Goal: Task Accomplishment & Management: Manage account settings

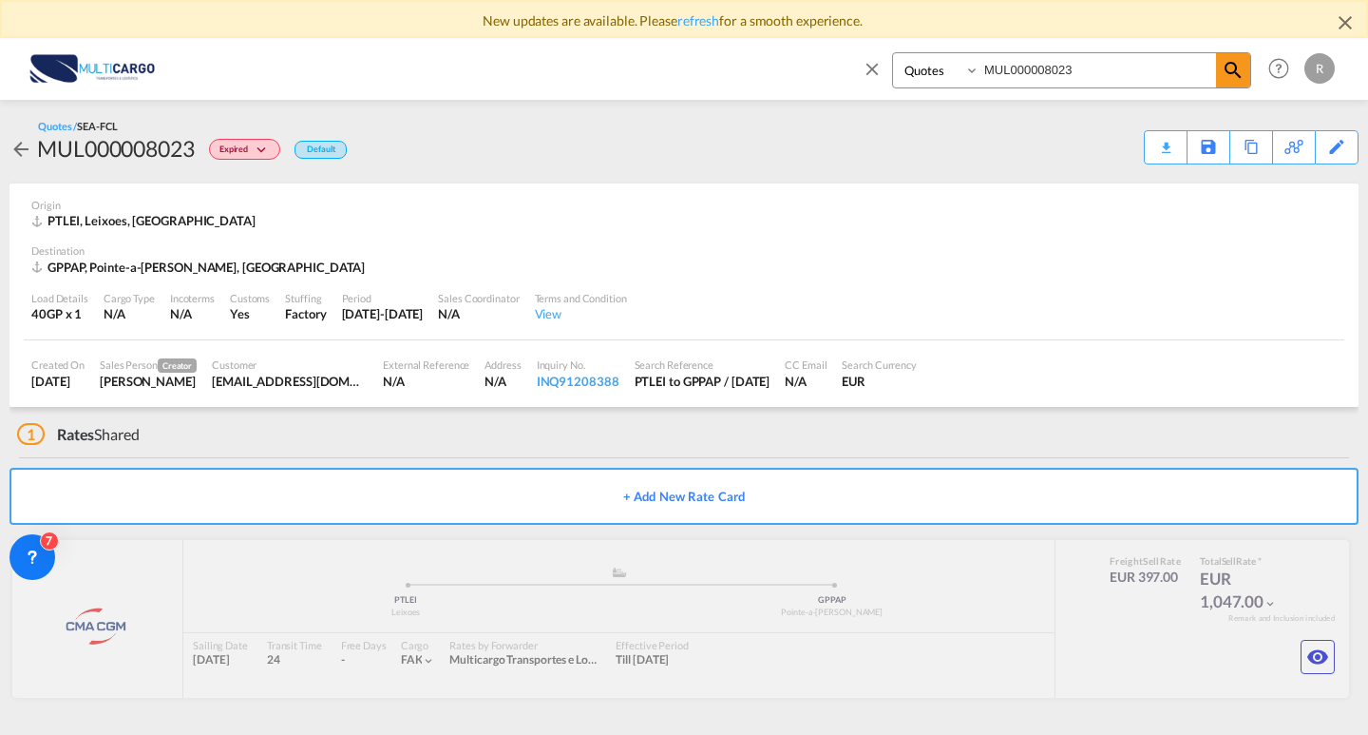
click at [1178, 68] on input "MUL000008023" at bounding box center [1098, 69] width 237 height 33
drag, startPoint x: 1178, startPoint y: 68, endPoint x: 836, endPoint y: 94, distance: 343.0
click at [836, 94] on div "Quotes MUL000008023 Help Resources Product Release R My Profile Logout" at bounding box center [684, 68] width 1311 height 59
paste input "7527"
click at [1237, 72] on md-icon "icon-magnify" at bounding box center [1233, 70] width 23 height 23
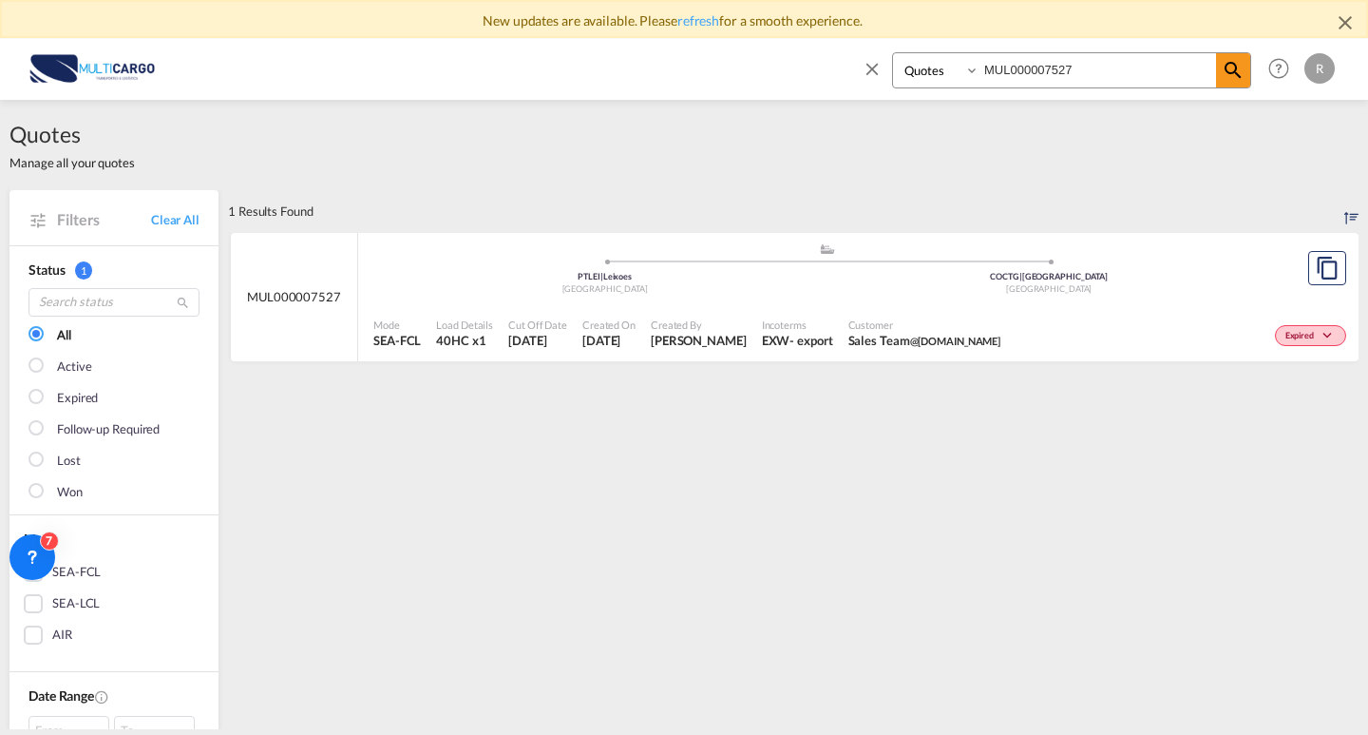
click at [552, 289] on div "[GEOGRAPHIC_DATA]" at bounding box center [605, 289] width 445 height 12
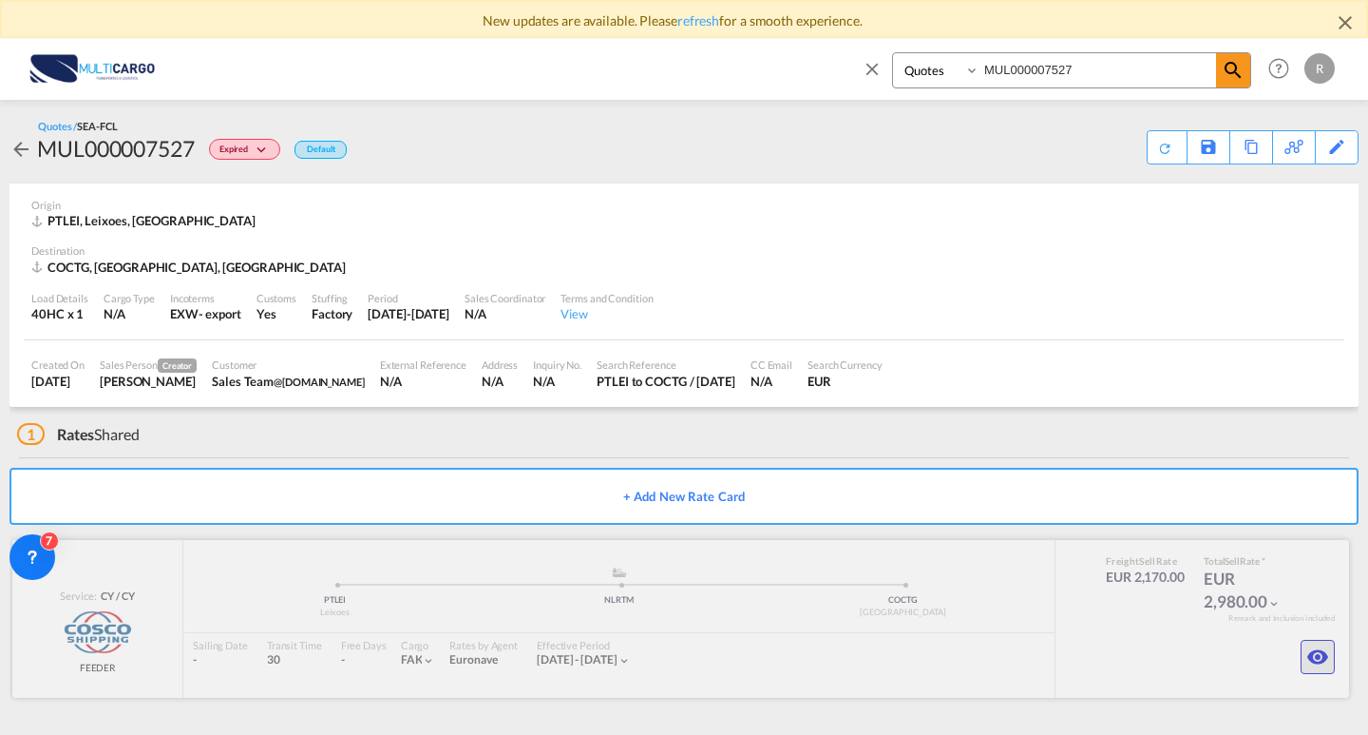
click at [1307, 665] on md-icon "icon-eye" at bounding box center [1318, 656] width 23 height 23
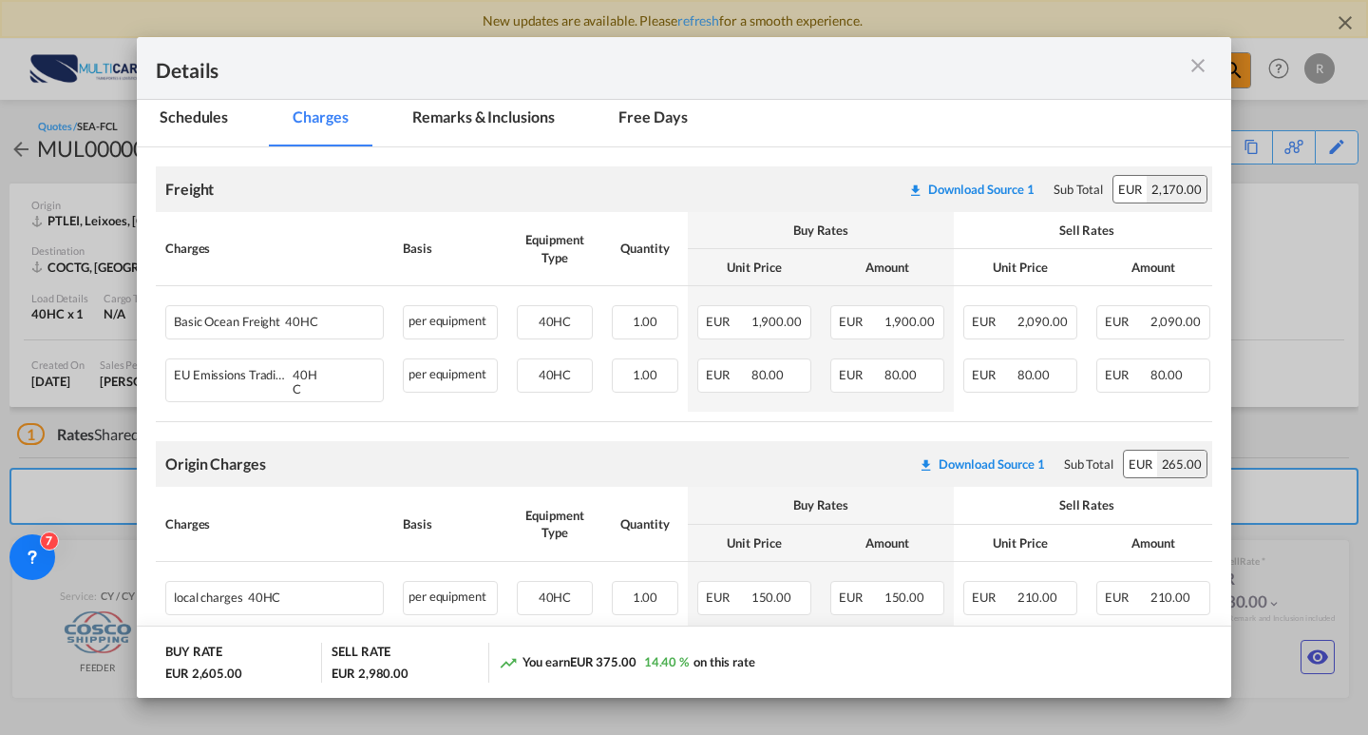
scroll to position [380, 0]
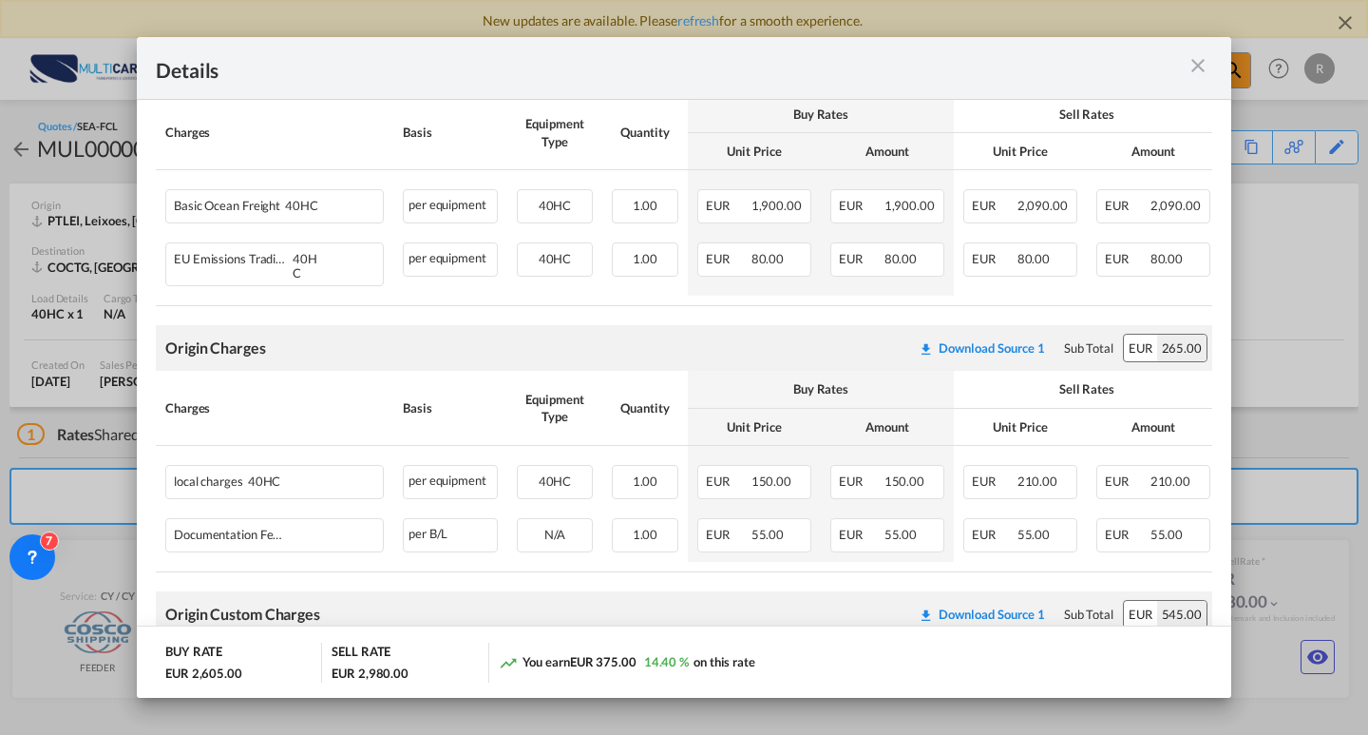
click at [1199, 68] on md-icon "icon-close m-3 fg-AAA8AD cursor" at bounding box center [1198, 65] width 23 height 23
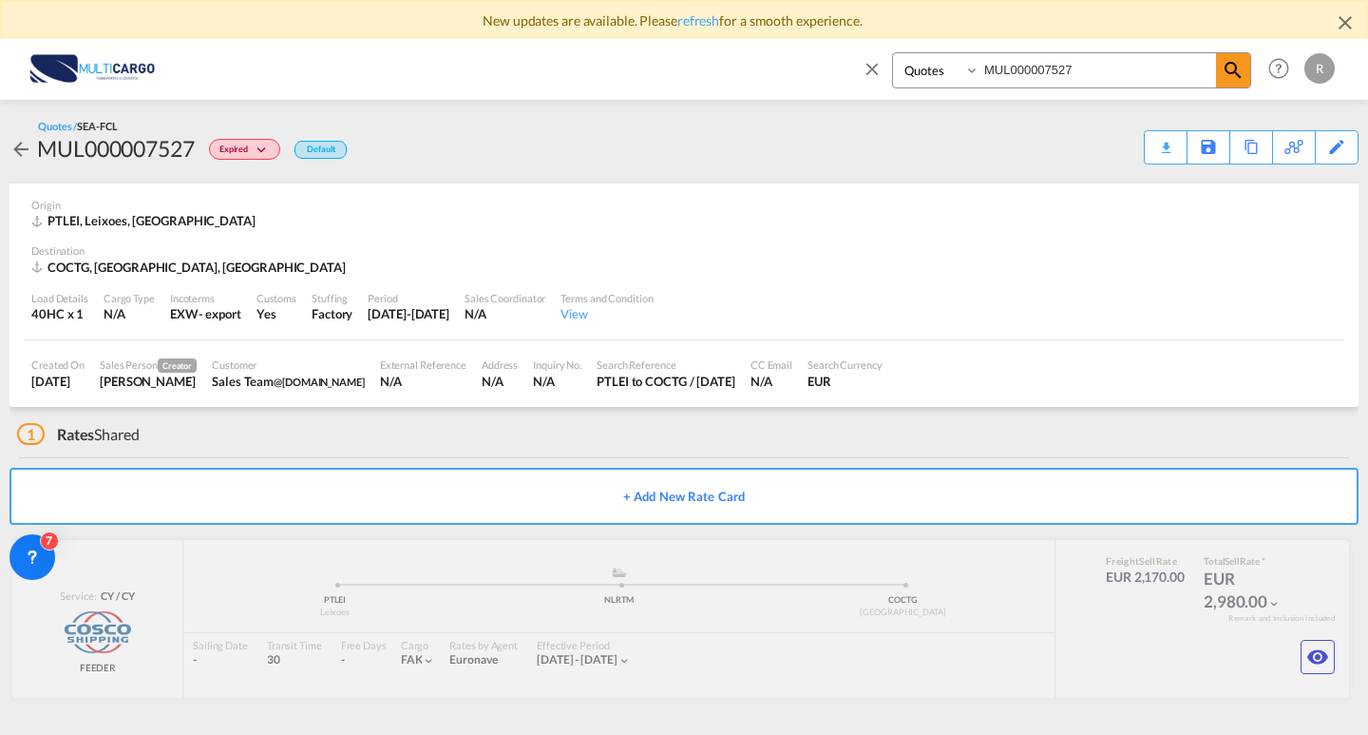
drag, startPoint x: 1114, startPoint y: 76, endPoint x: 1085, endPoint y: 74, distance: 28.6
click at [1085, 74] on input "MUL000007527" at bounding box center [1098, 69] width 237 height 33
drag, startPoint x: 1078, startPoint y: 74, endPoint x: 920, endPoint y: 78, distance: 157.8
click at [925, 76] on div "Quotes MUL000007527" at bounding box center [1071, 70] width 359 height 36
paste input "8061"
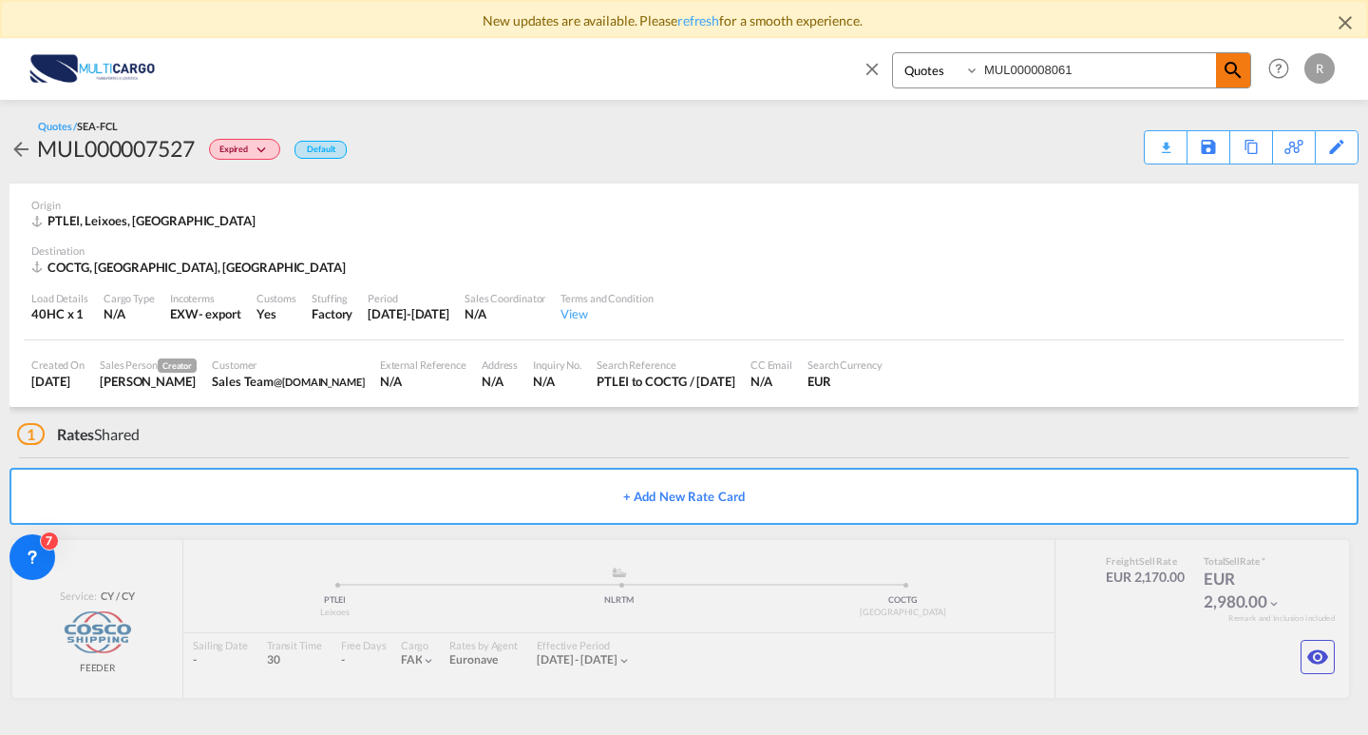
type input "MUL000008061"
click at [1227, 77] on md-icon "icon-magnify" at bounding box center [1233, 70] width 23 height 23
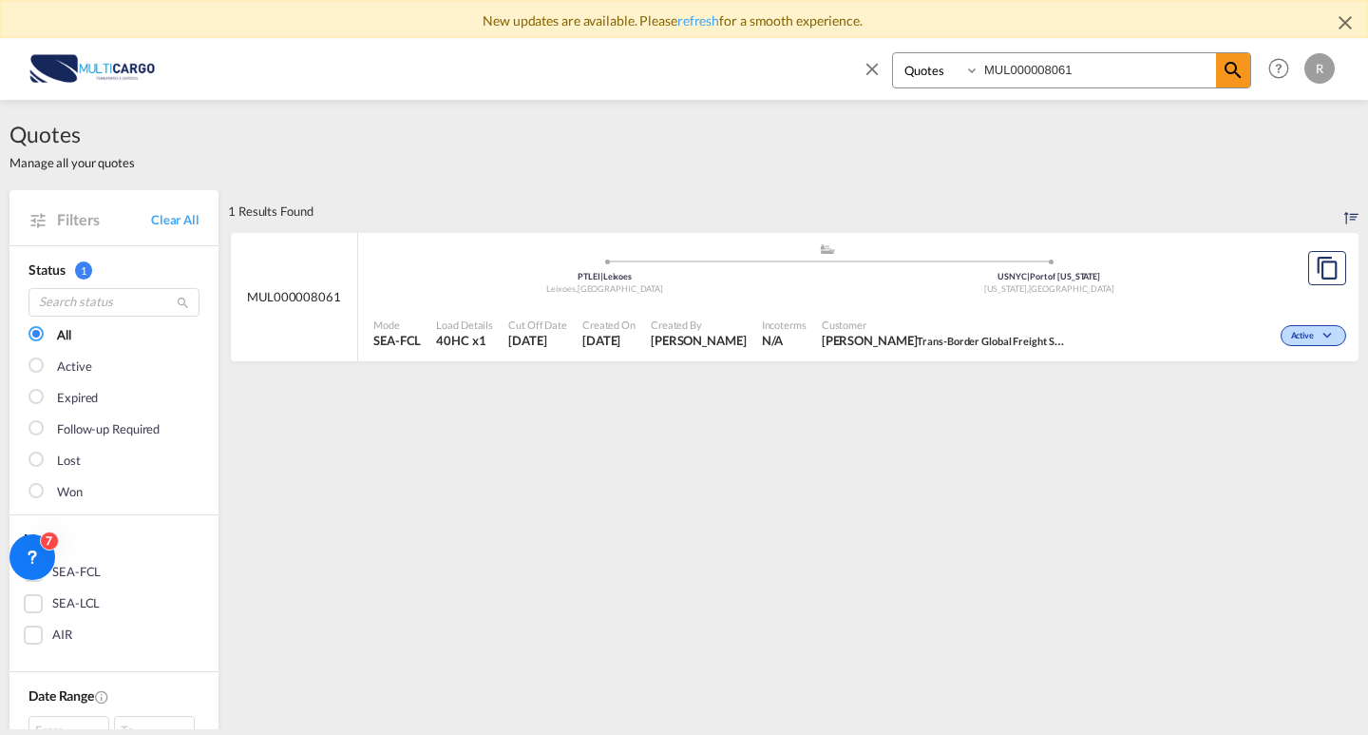
click at [547, 318] on span "Cut Off Date" at bounding box center [537, 324] width 59 height 14
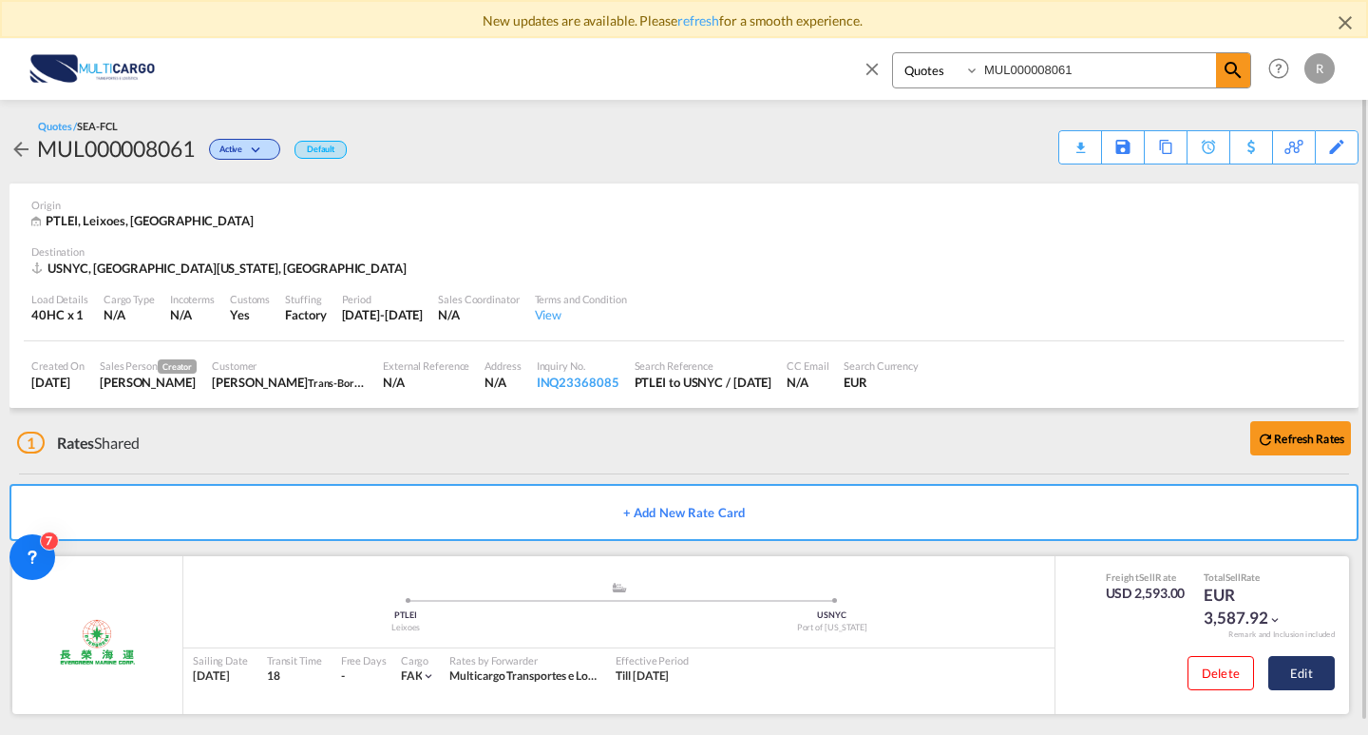
click at [1312, 671] on button "Edit" at bounding box center [1302, 673] width 67 height 34
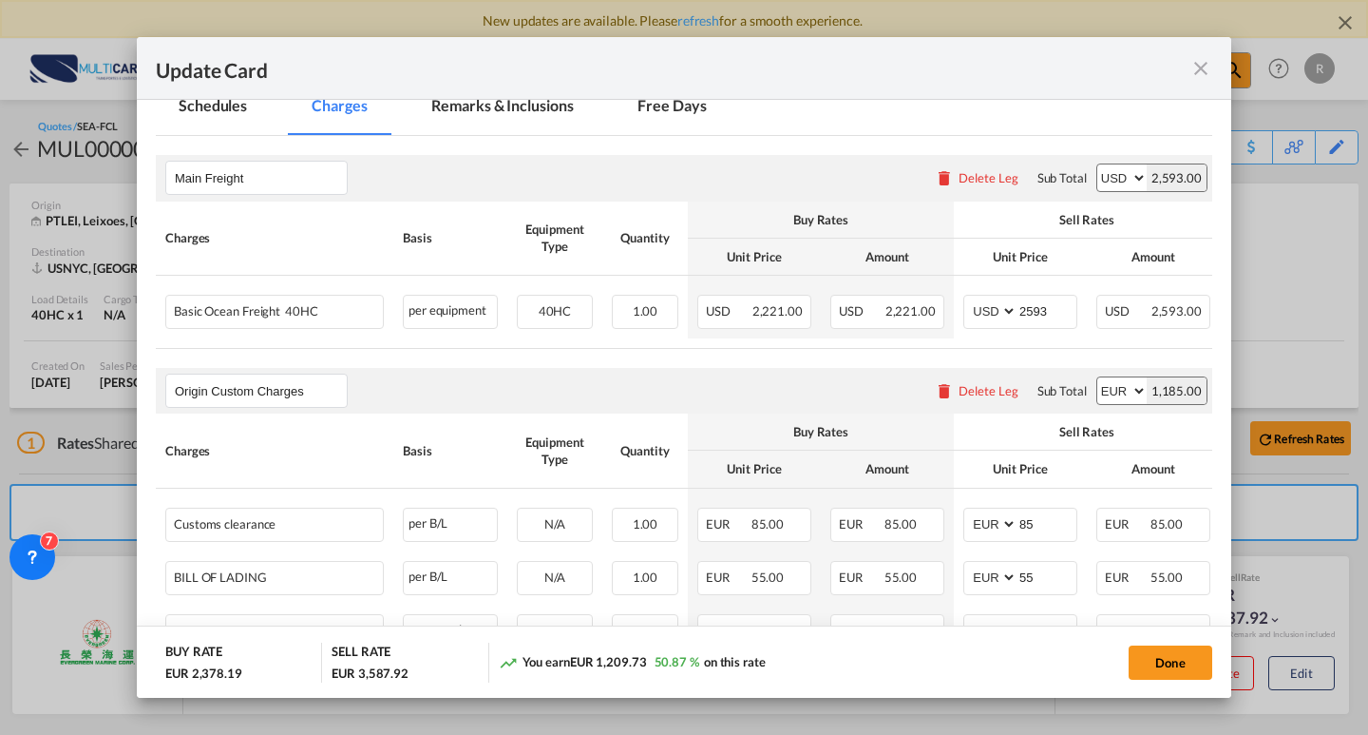
scroll to position [380, 0]
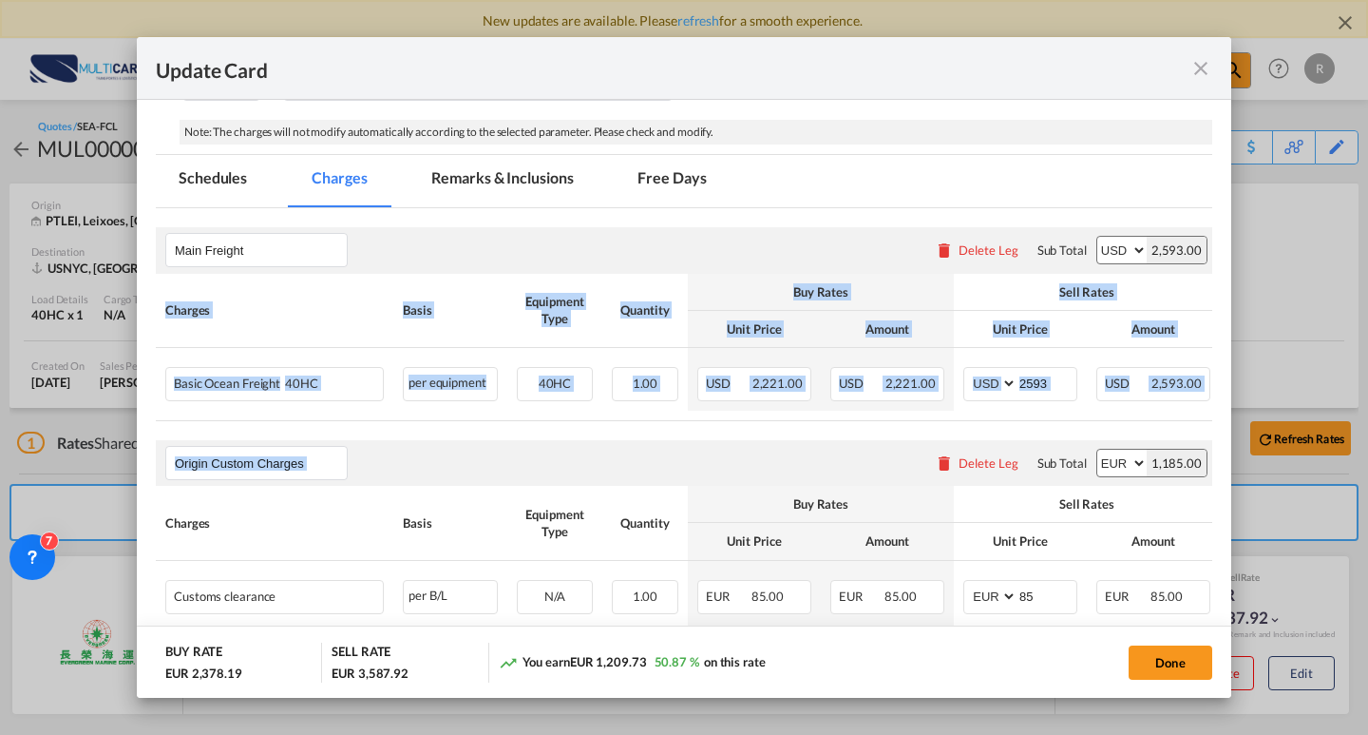
drag, startPoint x: 804, startPoint y: 429, endPoint x: 846, endPoint y: 428, distance: 41.9
click at [846, 428] on rate-modification "Main Freight Please enter leg name Leg Name Already Exists Delete Leg Sub Total…" at bounding box center [684, 688] width 1057 height 961
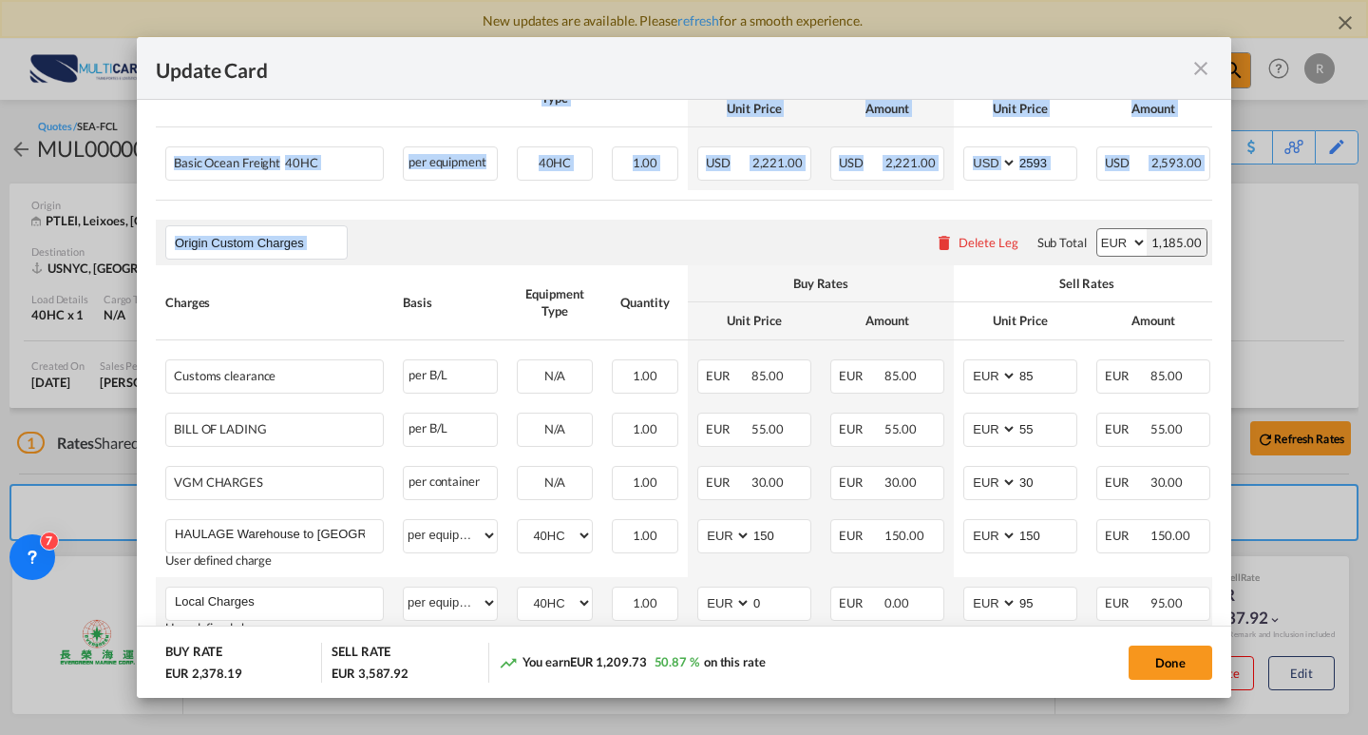
scroll to position [685, 0]
